Goal: Information Seeking & Learning: Learn about a topic

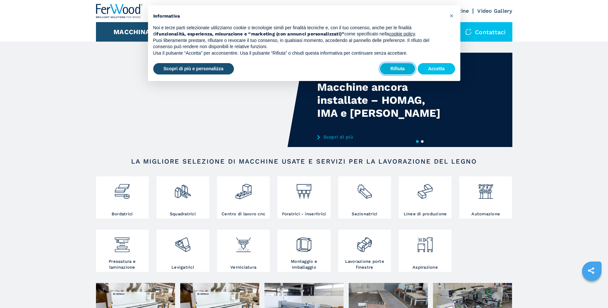
click at [401, 69] on button "Rifiuta" at bounding box center [397, 69] width 35 height 12
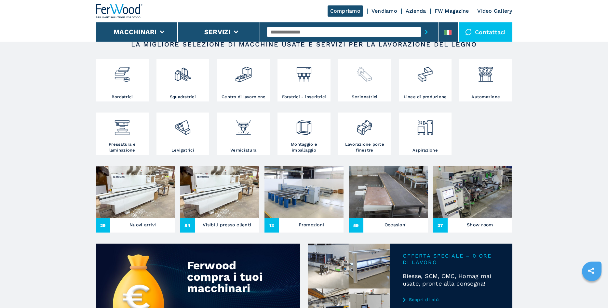
scroll to position [133, 0]
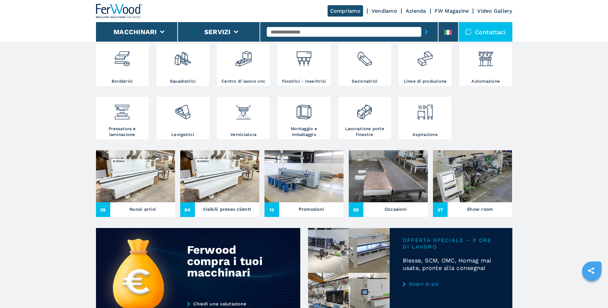
click at [145, 208] on h3 "Nuovi arrivi" at bounding box center [142, 208] width 26 height 9
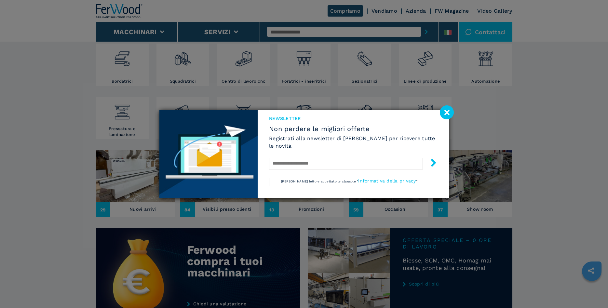
click at [449, 110] on image at bounding box center [447, 112] width 14 height 14
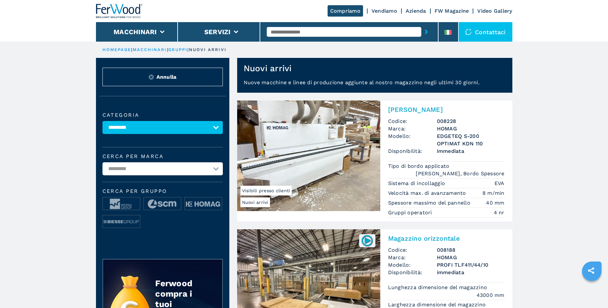
click at [113, 48] on link "HOMEPAGE" at bounding box center [116, 49] width 29 height 5
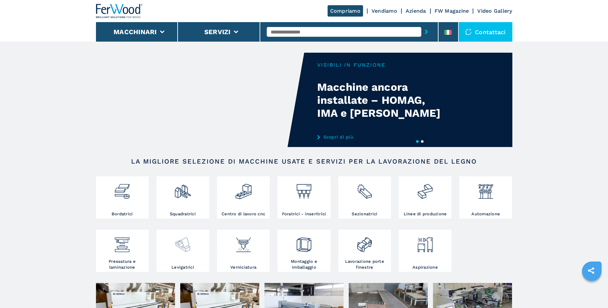
click at [186, 247] on img at bounding box center [182, 242] width 17 height 22
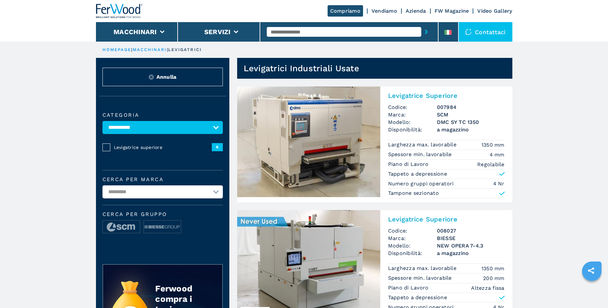
click at [114, 51] on link "HOMEPAGE" at bounding box center [116, 49] width 29 height 5
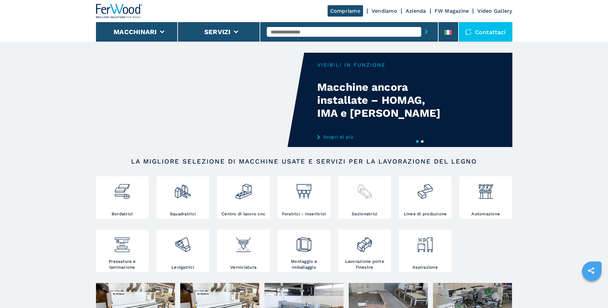
click at [368, 194] on img at bounding box center [364, 189] width 17 height 22
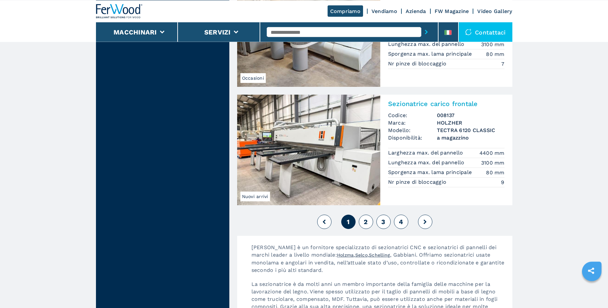
scroll to position [1426, 0]
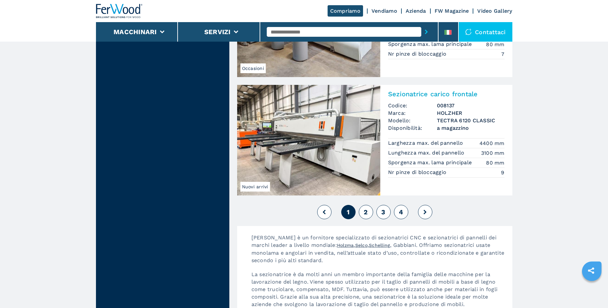
click at [367, 213] on span "2" at bounding box center [365, 212] width 4 height 8
